Goal: Communication & Community: Answer question/provide support

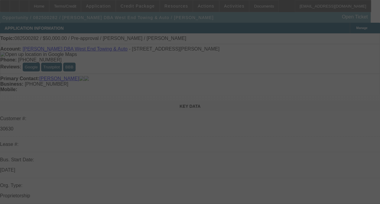
click at [344, 87] on div at bounding box center [190, 102] width 380 height 204
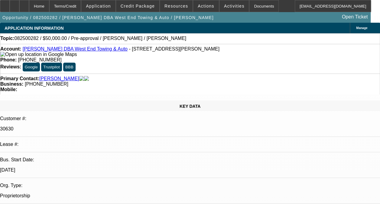
select select "0"
select select "2"
select select "0.1"
select select "4"
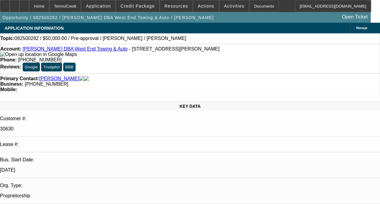
radio input "true"
type textarea "t"
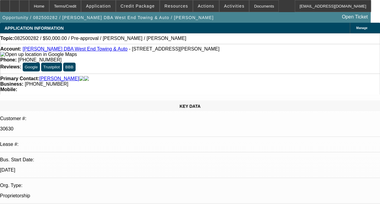
type textarea "CONTRACT SHOWS TERMINATED AS THIS IS A SOLD LEASE. PRIOR TO THAT ACCOUNT WAS ON…"
radio input "true"
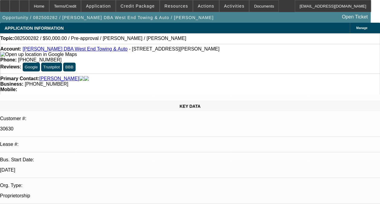
scroll to position [0, 0]
